Goal: Task Accomplishment & Management: Complete application form

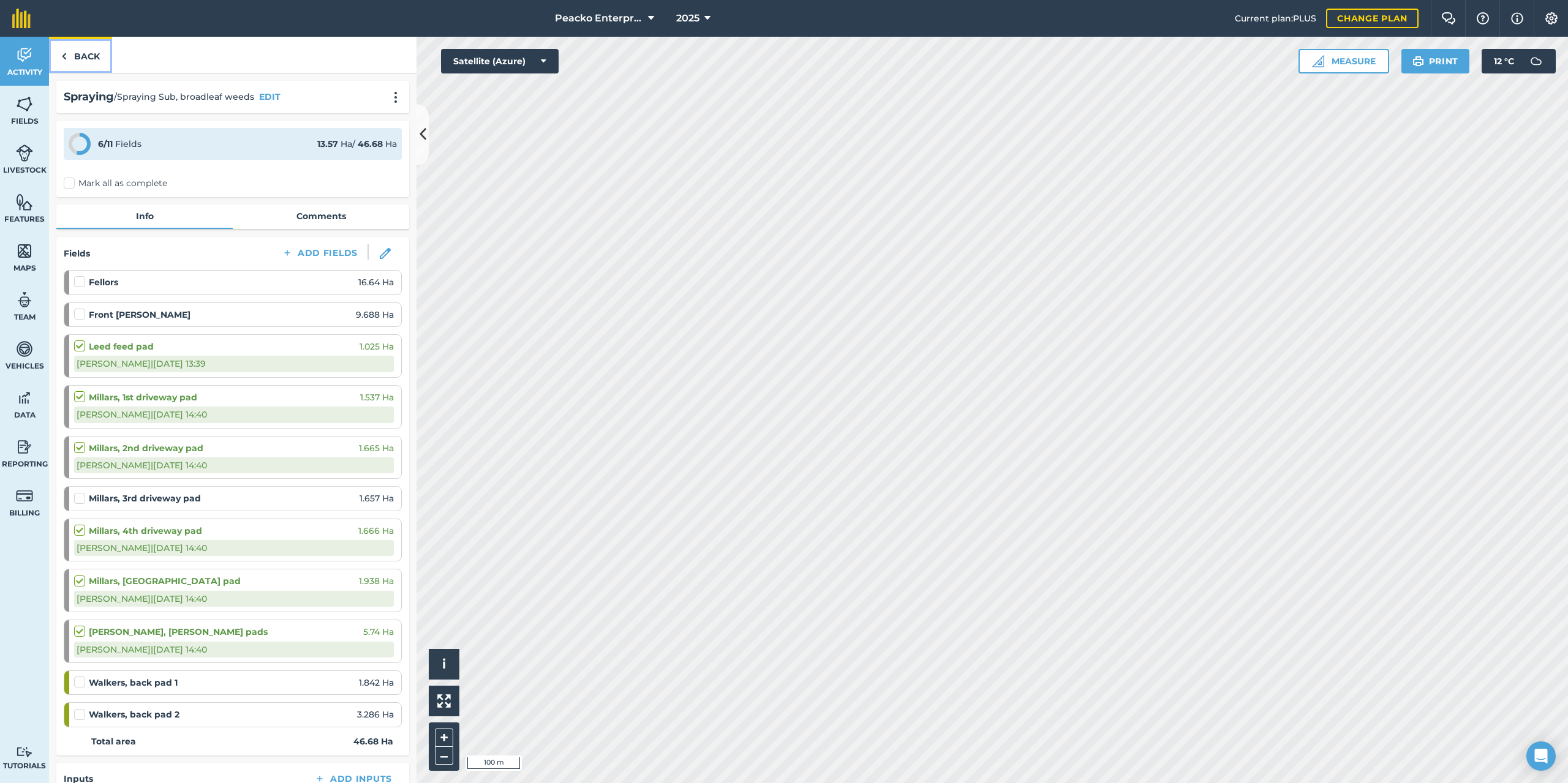
click at [95, 57] on link "Back" at bounding box center [80, 54] width 63 height 36
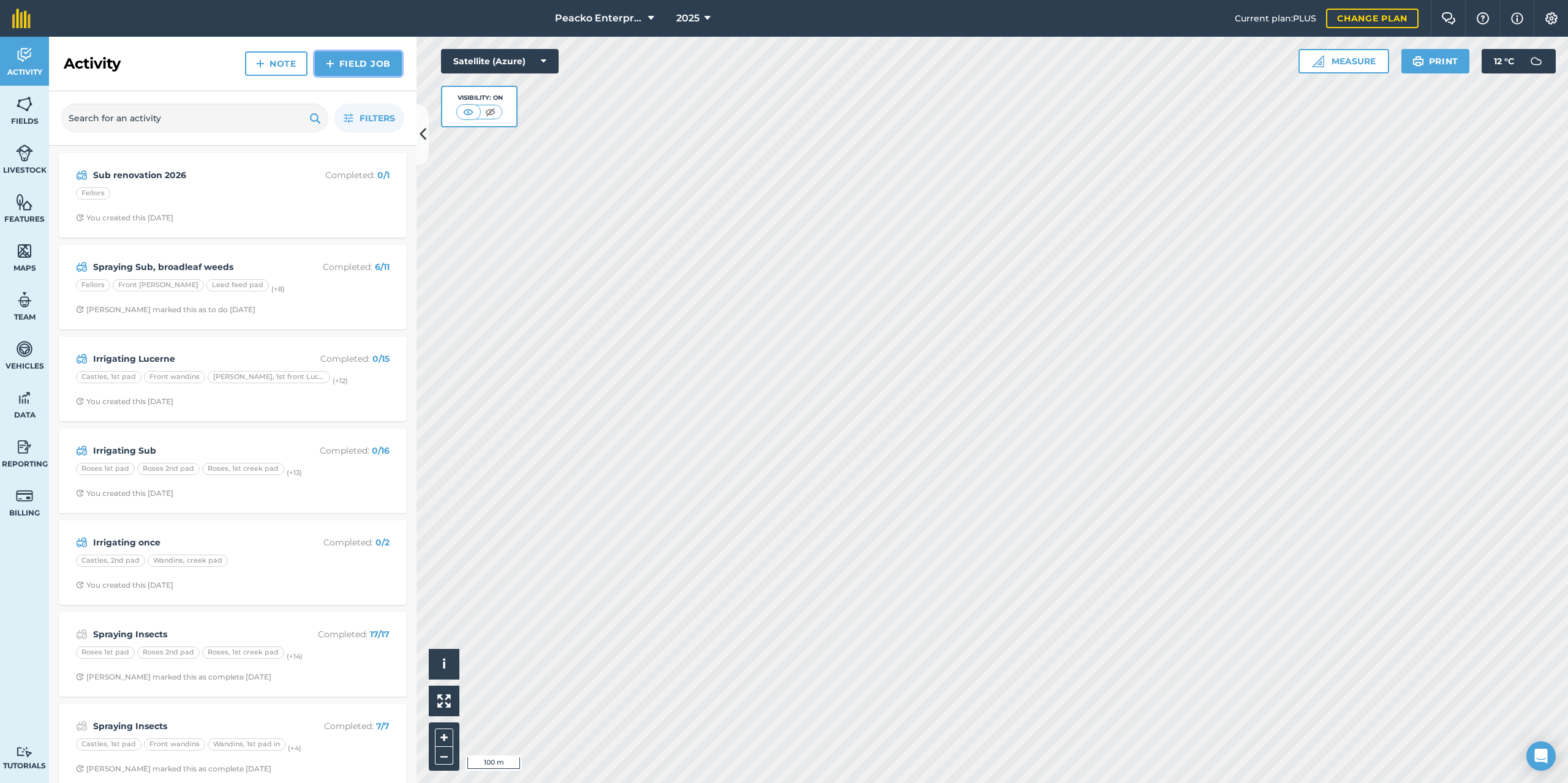
click at [362, 61] on link "Field Job" at bounding box center [358, 64] width 87 height 24
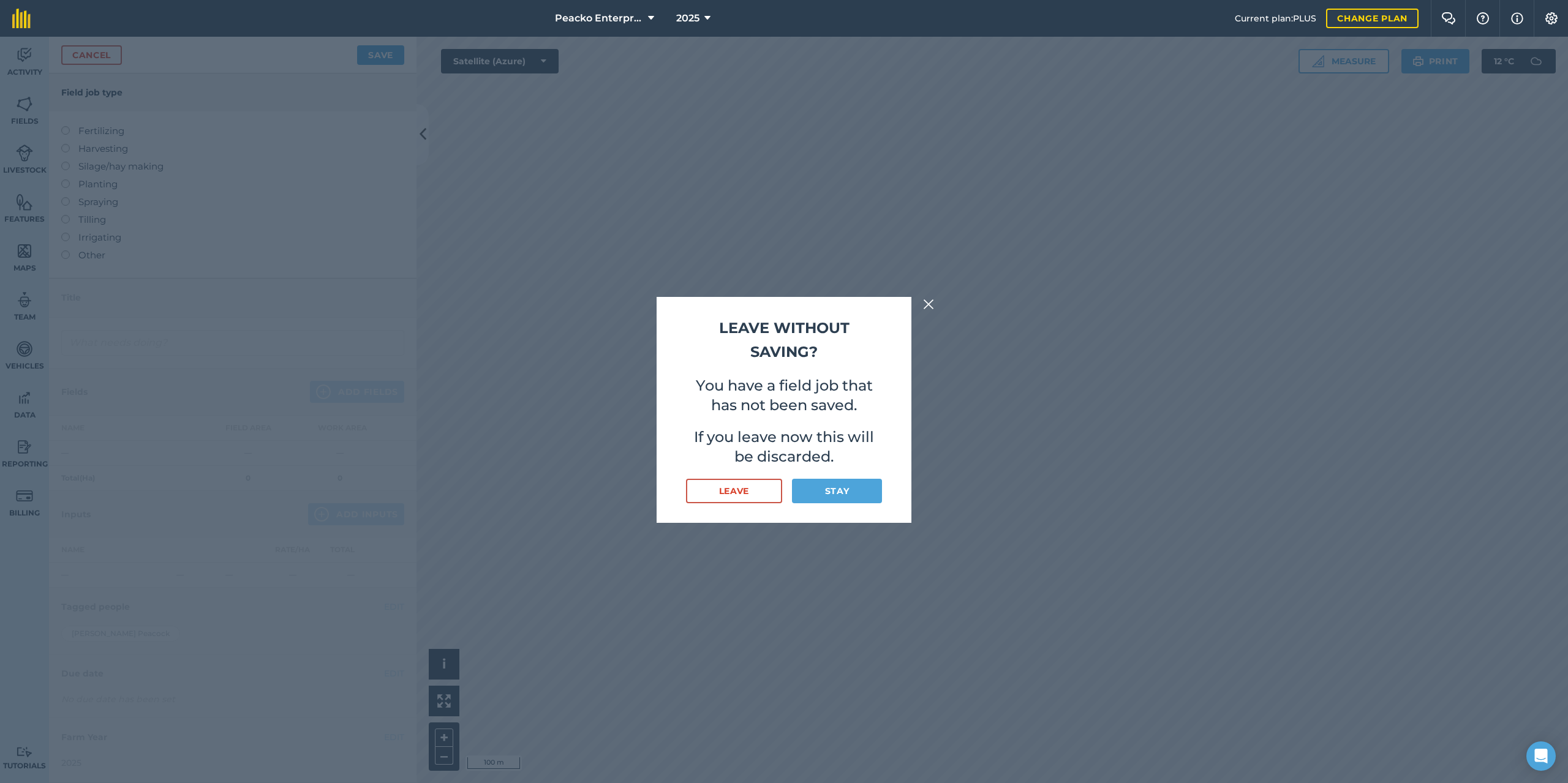
click at [934, 307] on img at bounding box center [929, 304] width 11 height 15
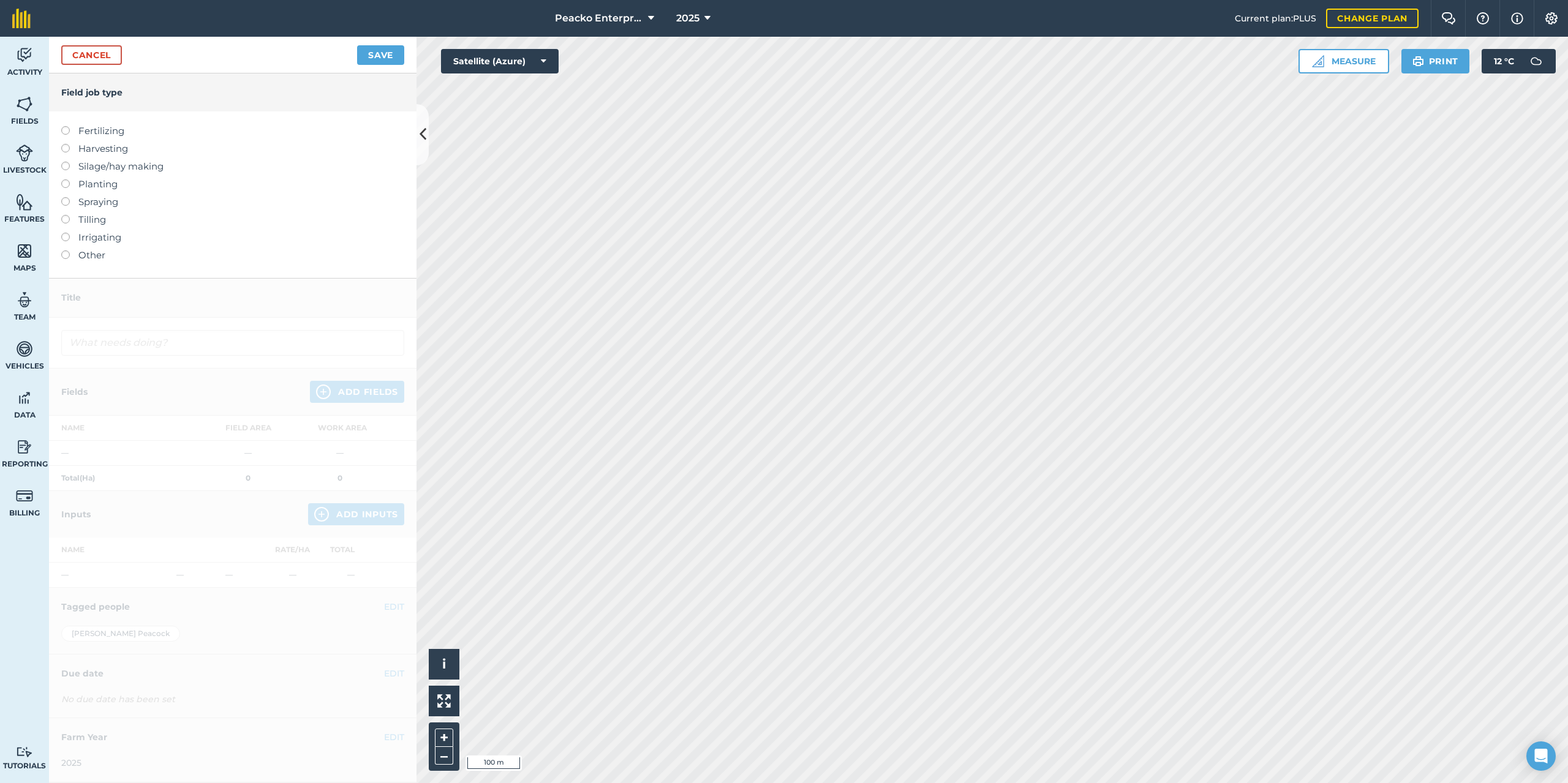
click at [64, 126] on label at bounding box center [69, 126] width 17 height 0
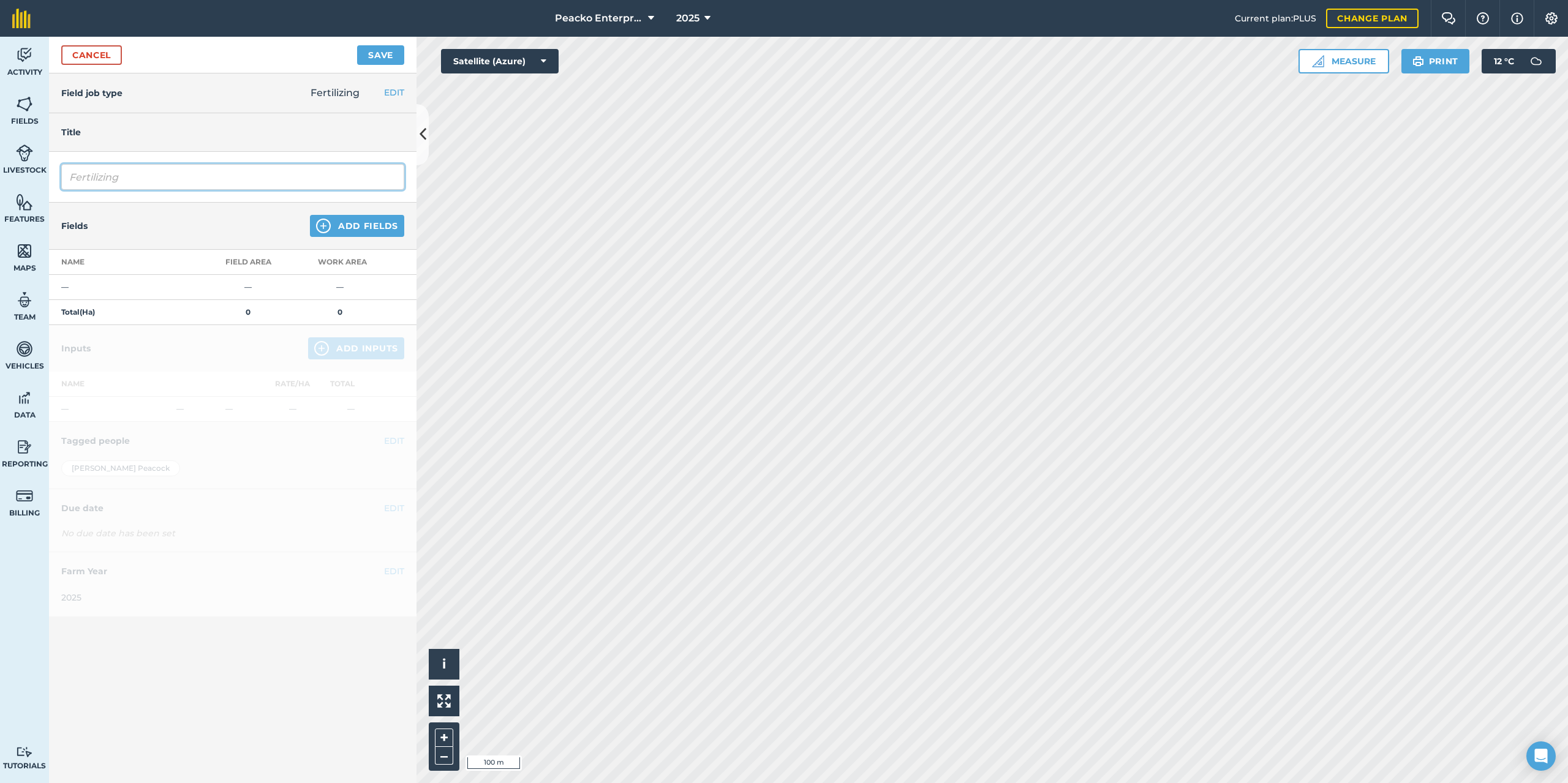
click at [141, 177] on input "Fertilizing" at bounding box center [233, 177] width 343 height 26
type input "Fertilizing Pazy"
click at [374, 221] on button "Add Fields" at bounding box center [357, 226] width 95 height 22
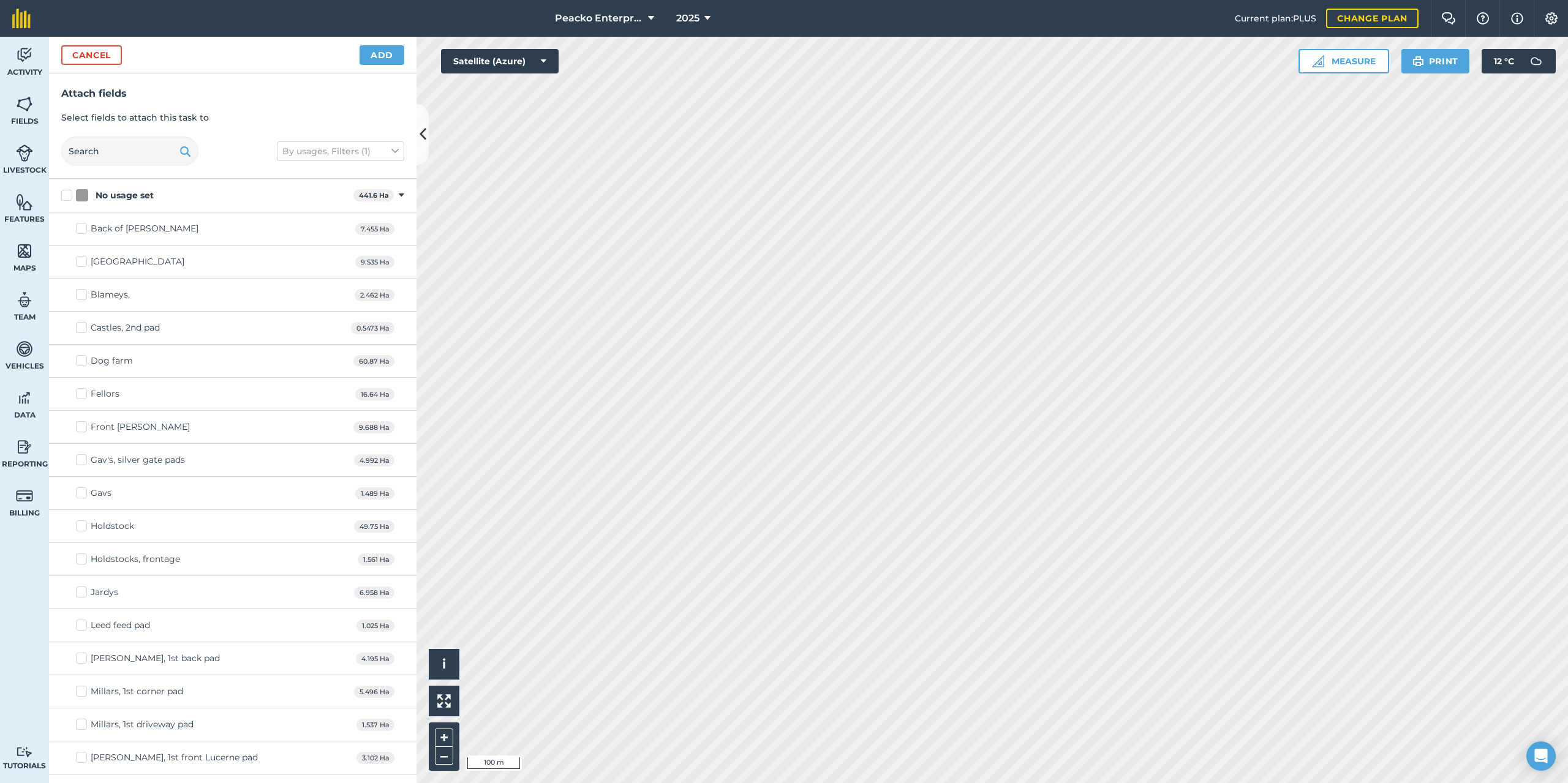
checkbox input "true"
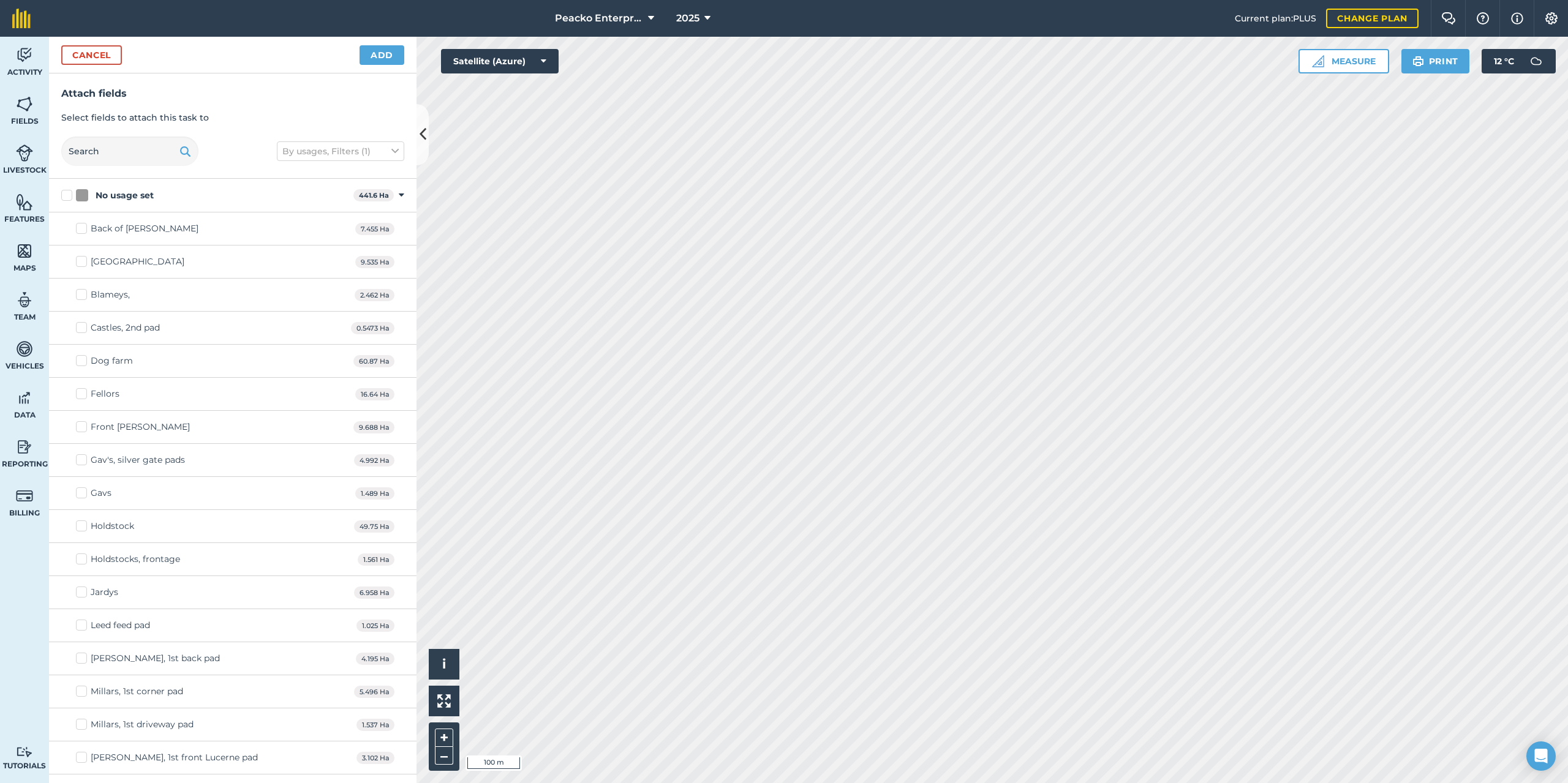
checkbox input "true"
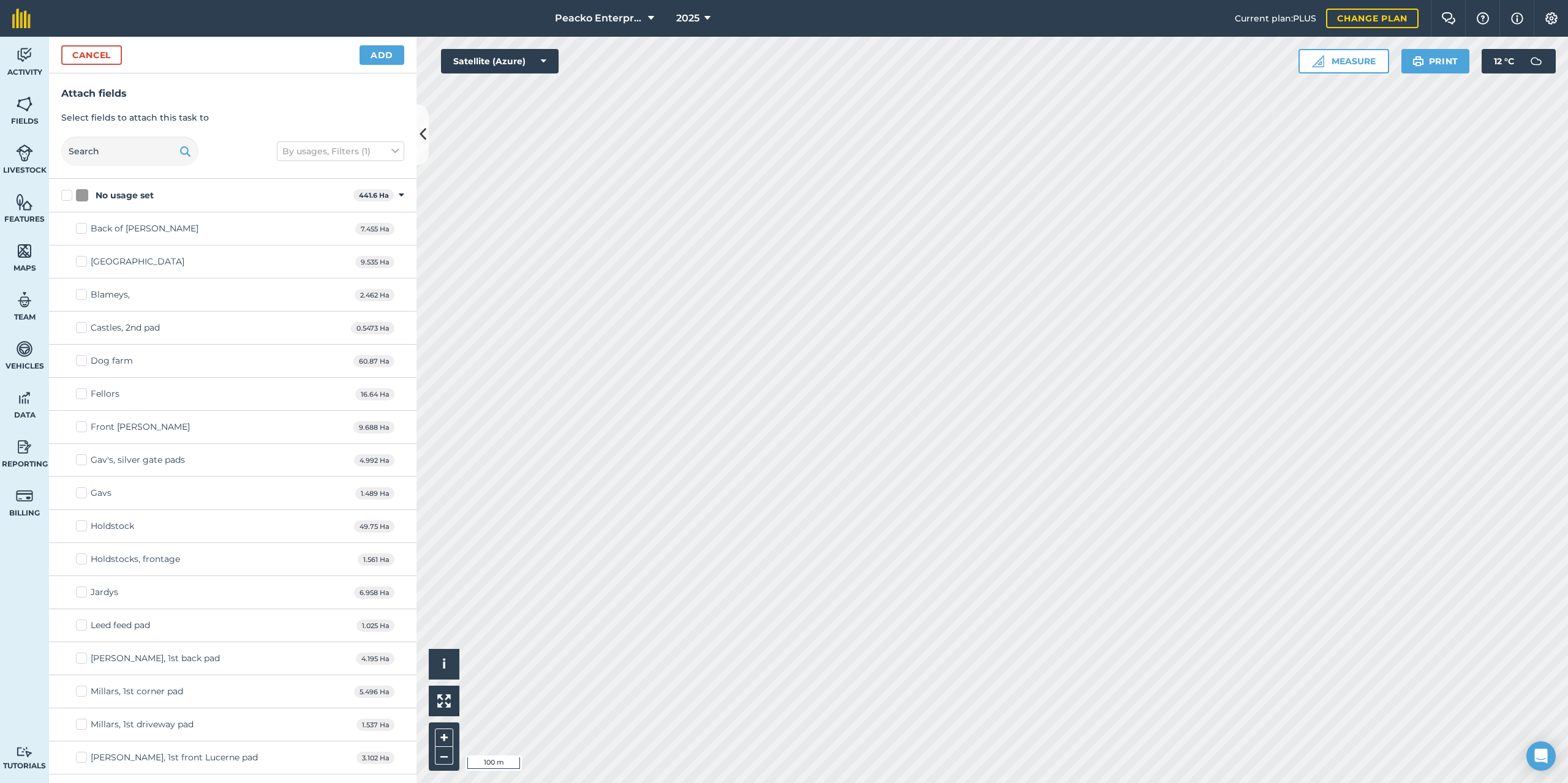
checkbox input "true"
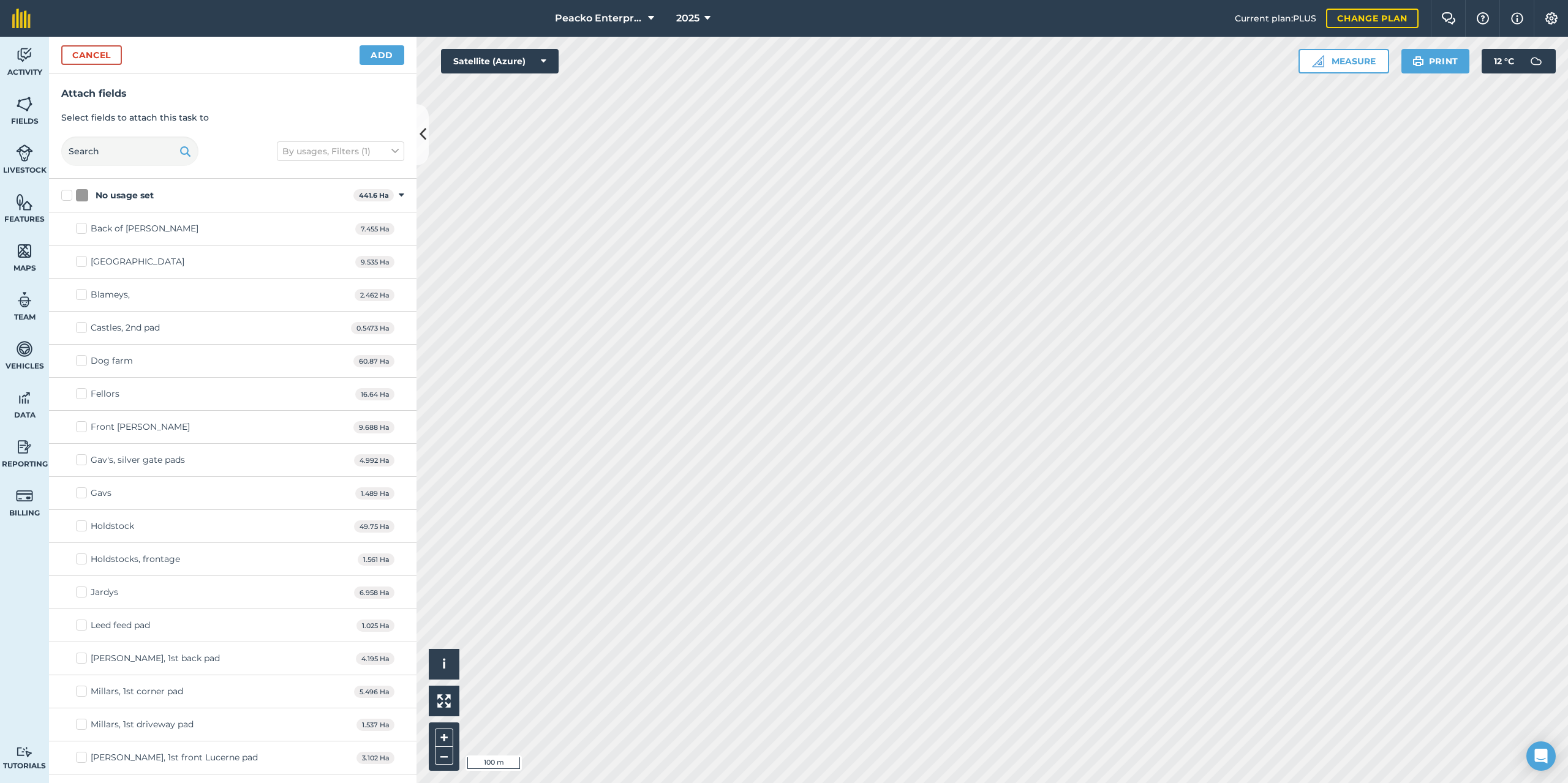
checkbox input "true"
click at [380, 58] on button "Add" at bounding box center [382, 55] width 45 height 20
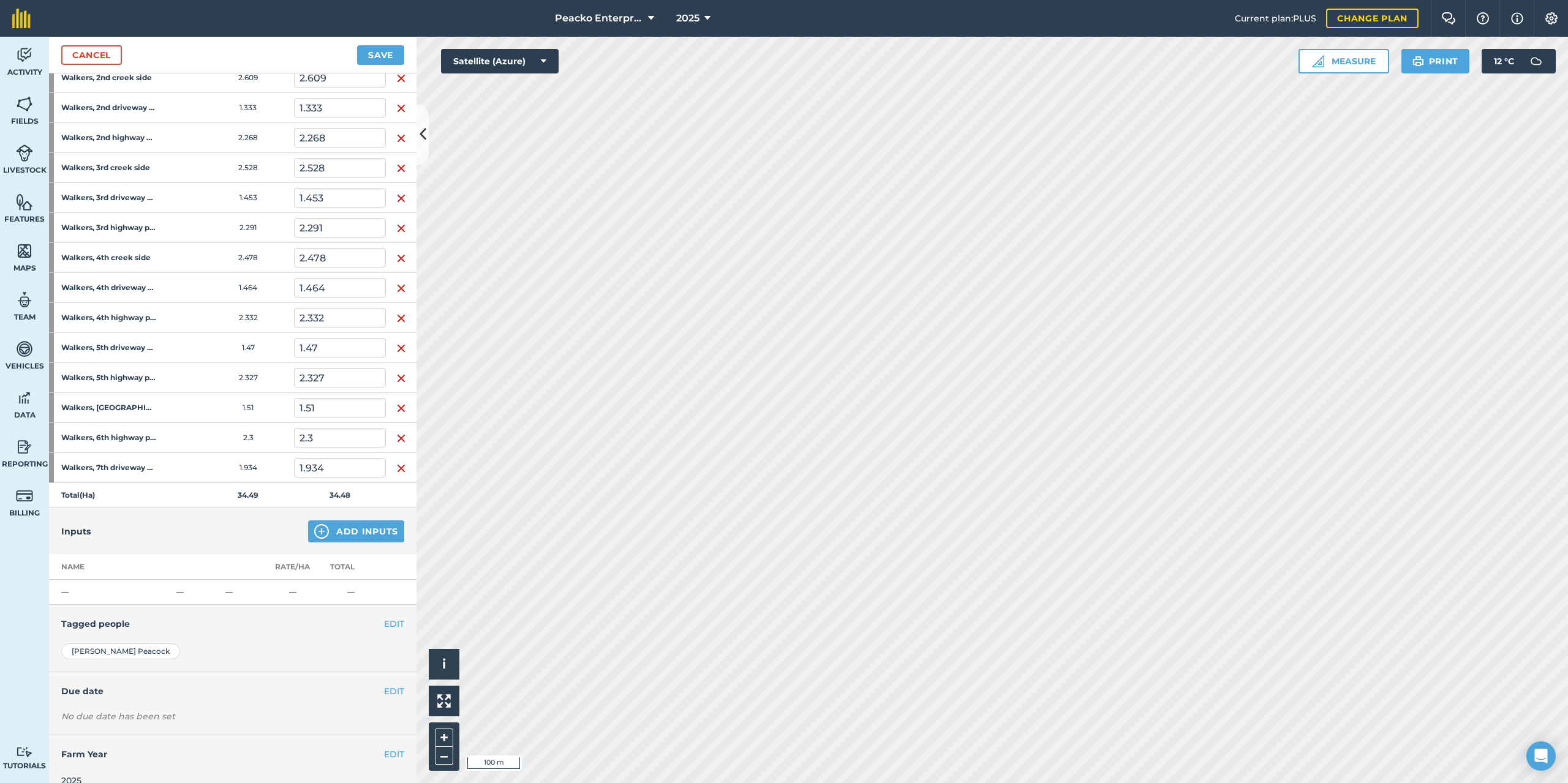
scroll to position [319, 0]
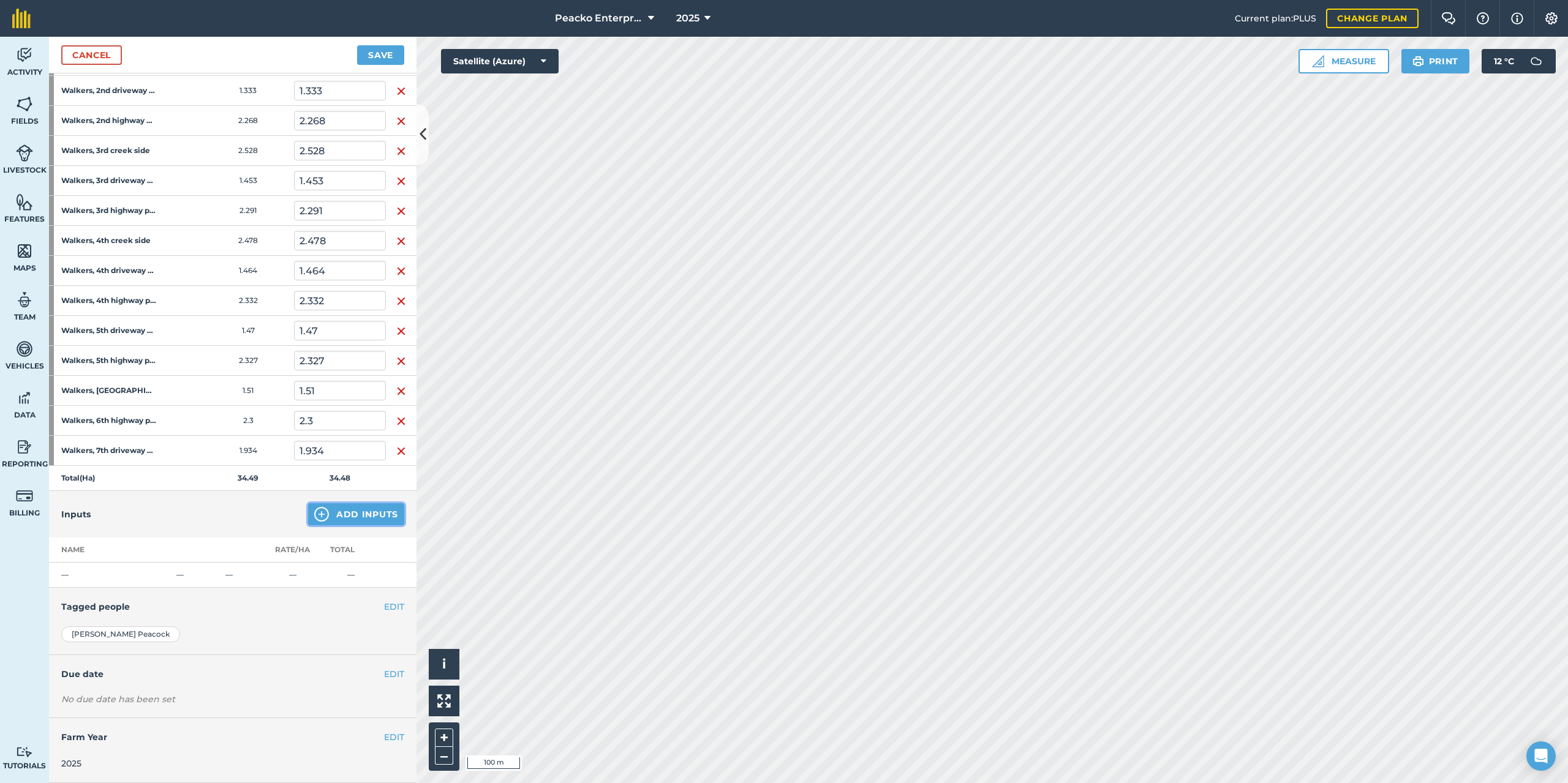
click at [371, 514] on button "Add Inputs" at bounding box center [356, 515] width 96 height 22
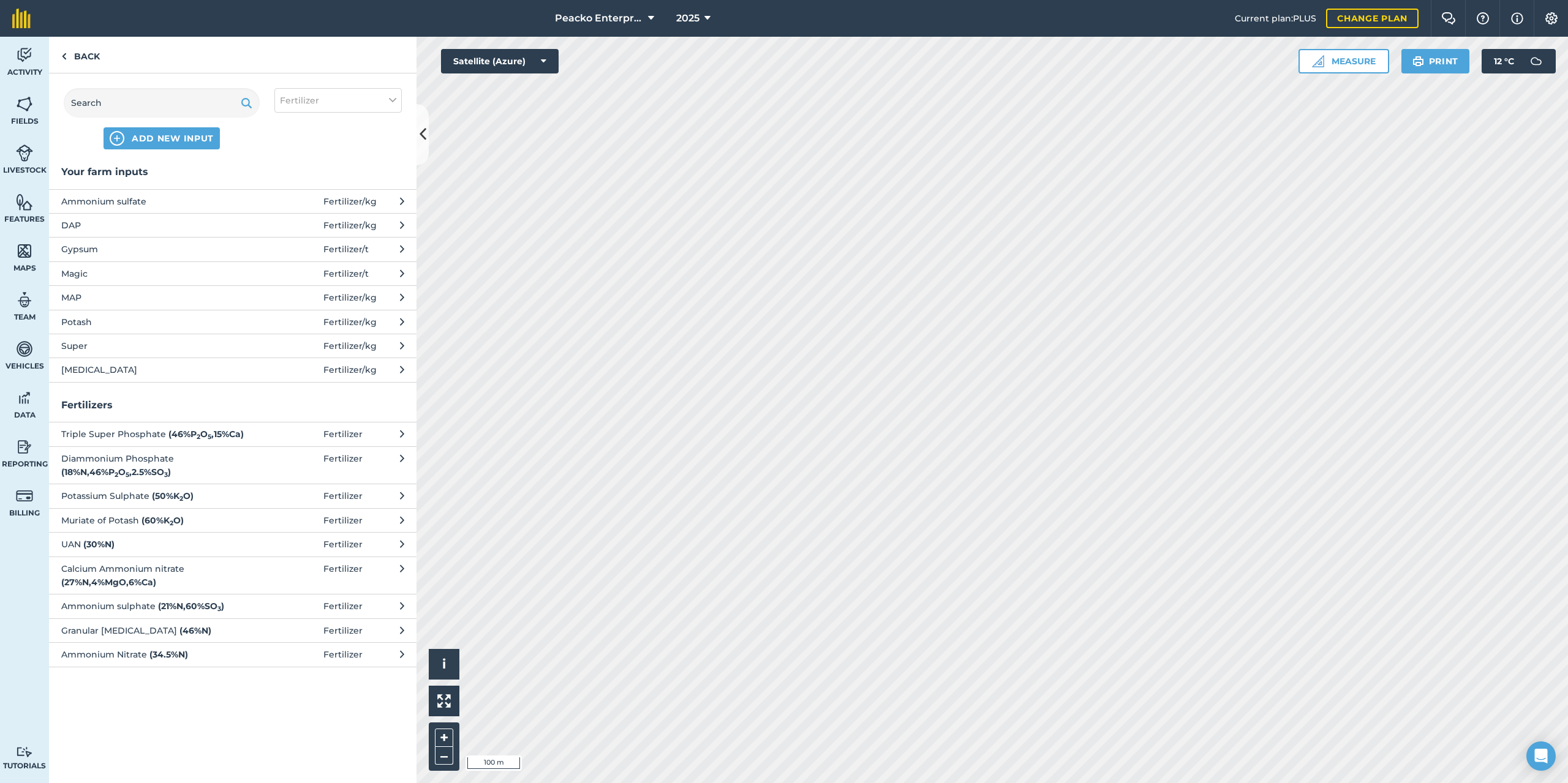
click at [92, 223] on span "DAP" at bounding box center [161, 226] width 201 height 14
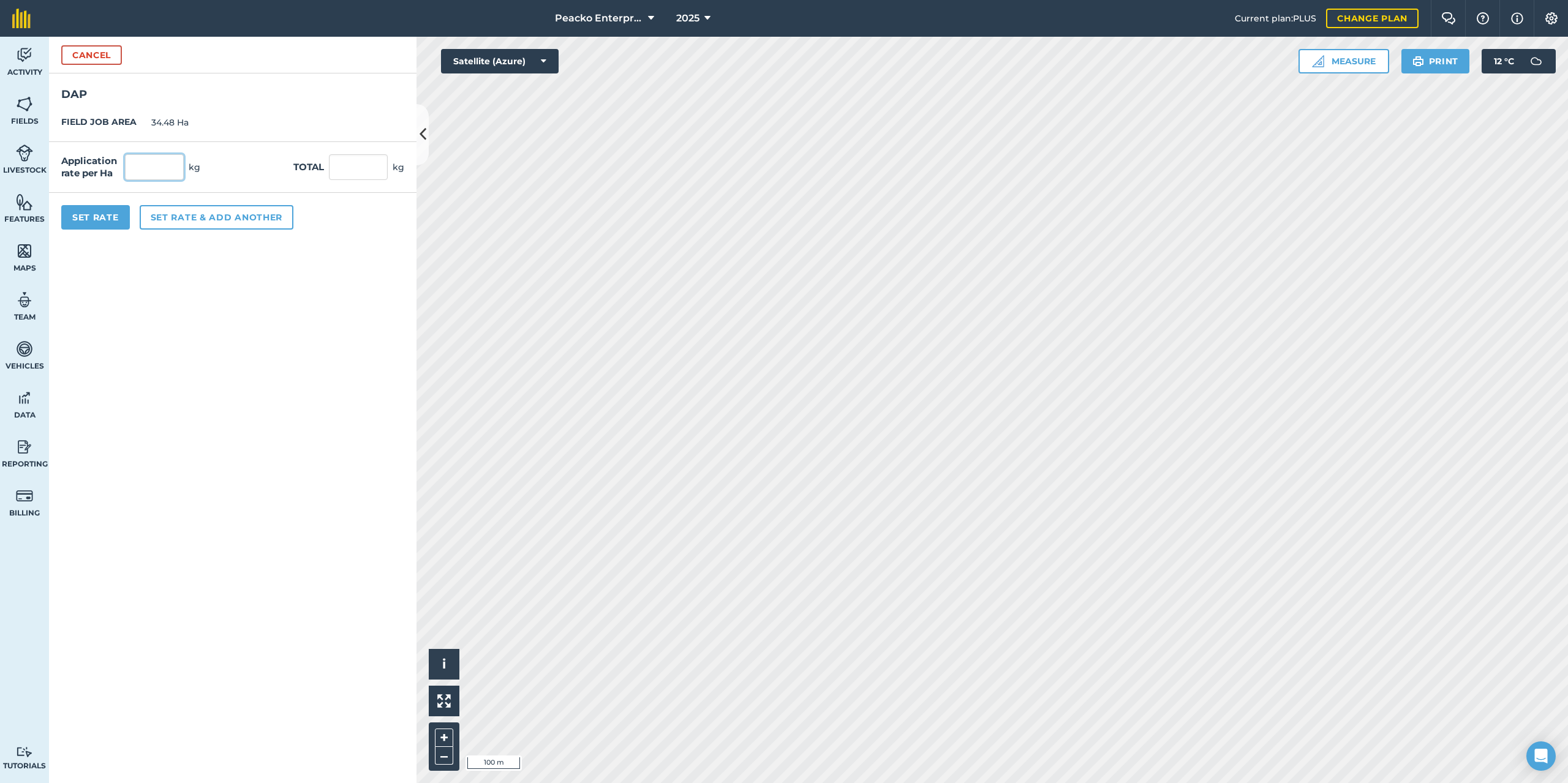
click at [141, 170] on input "text" at bounding box center [154, 167] width 58 height 26
type input "100"
type input "3,448"
click at [112, 226] on button "Set Rate" at bounding box center [95, 218] width 69 height 24
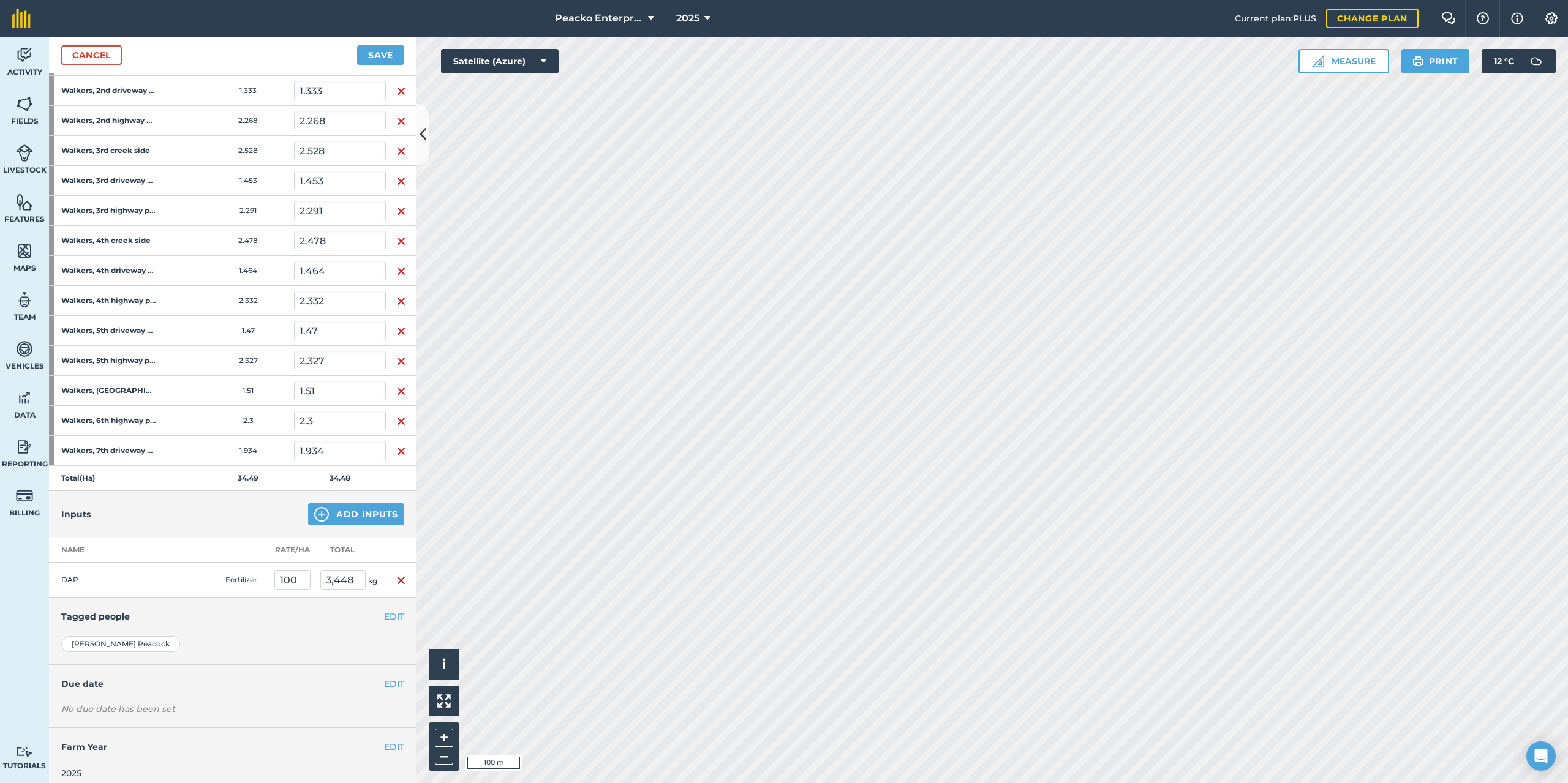
scroll to position [329, 0]
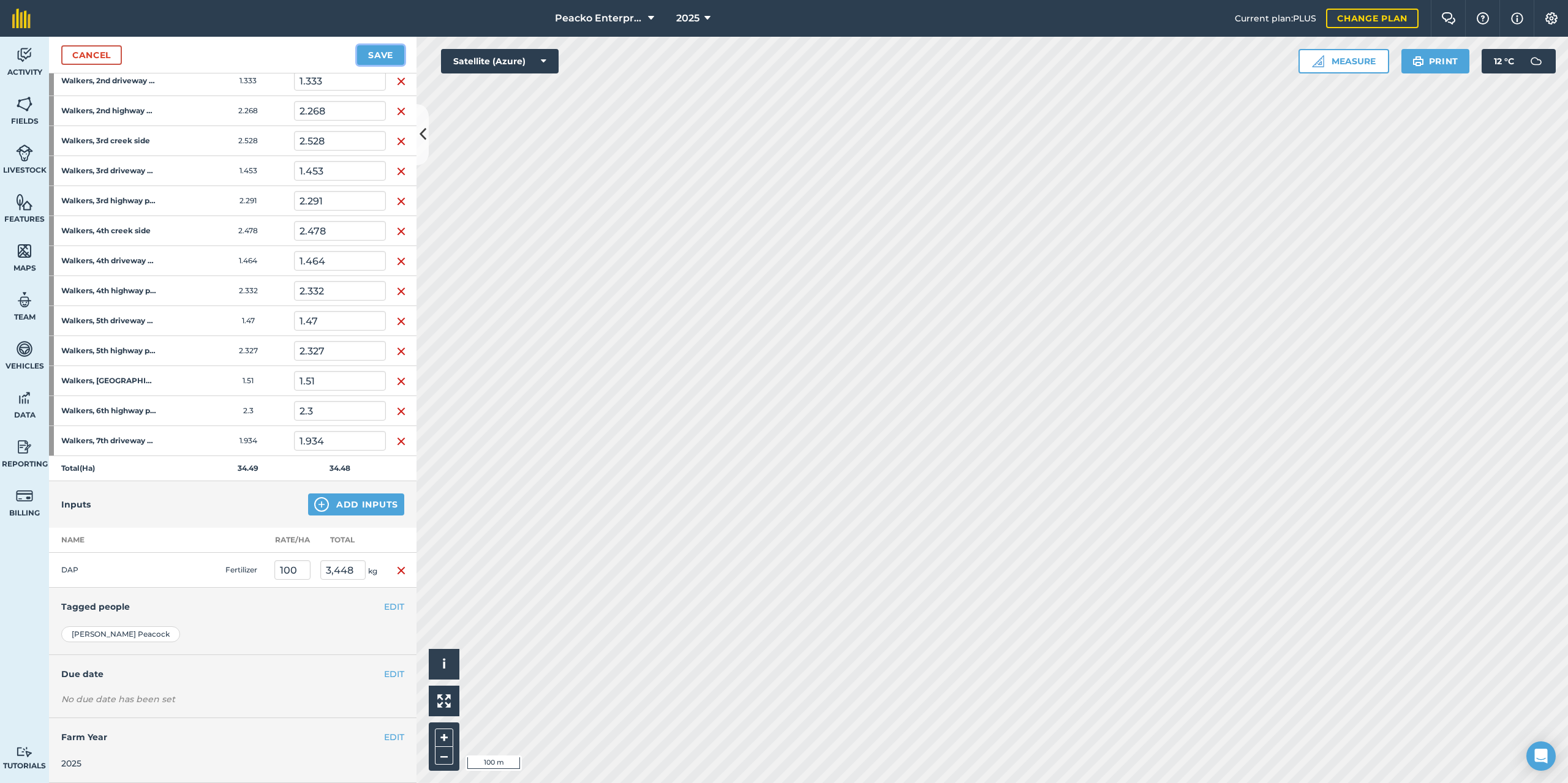
click at [386, 60] on button "Save" at bounding box center [380, 55] width 47 height 20
